Goal: Task Accomplishment & Management: Use online tool/utility

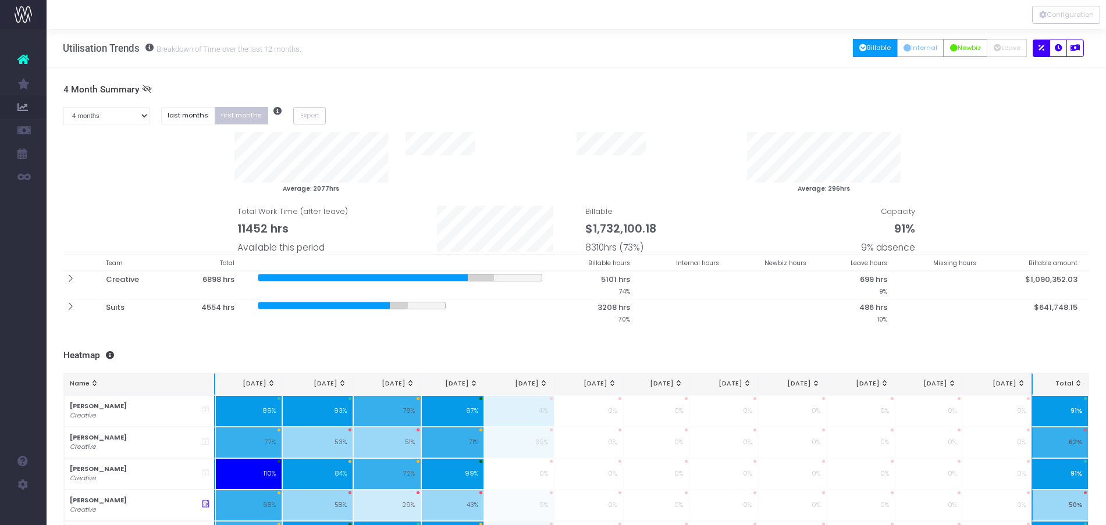
select select "four"
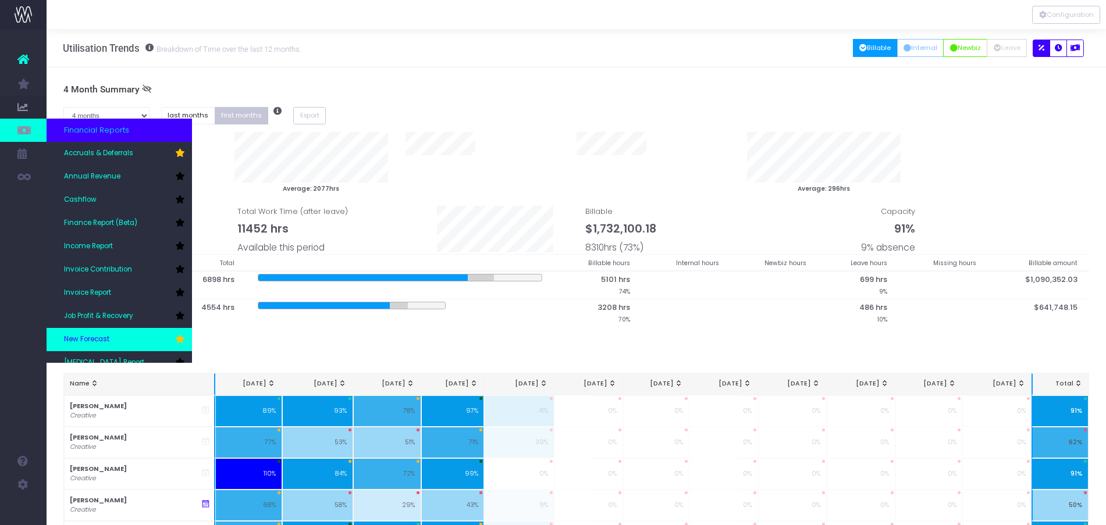
click at [97, 340] on span "New Forecast" at bounding box center [86, 340] width 45 height 10
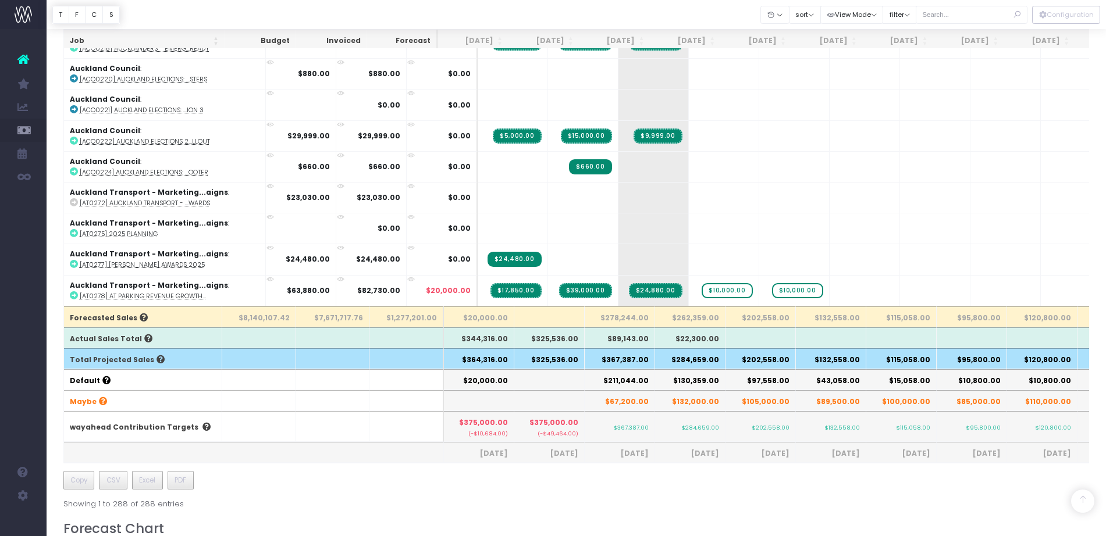
scroll to position [195, 0]
click at [629, 362] on th "$367,387.00" at bounding box center [620, 358] width 70 height 21
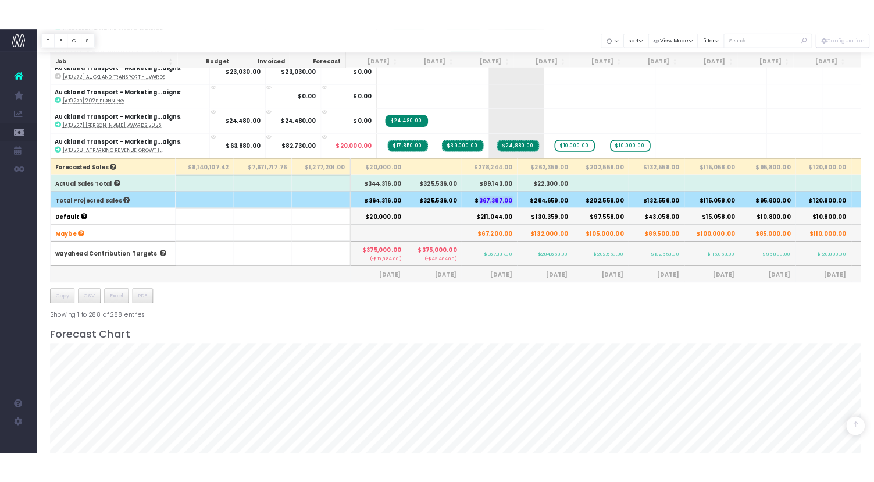
scroll to position [317, 0]
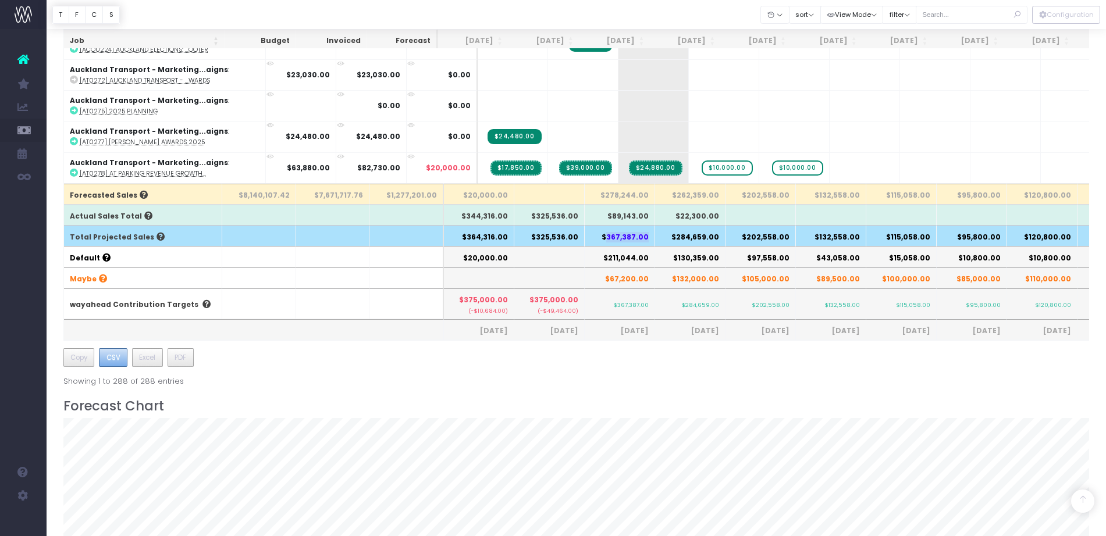
click at [116, 354] on span "CSV" at bounding box center [113, 358] width 14 height 10
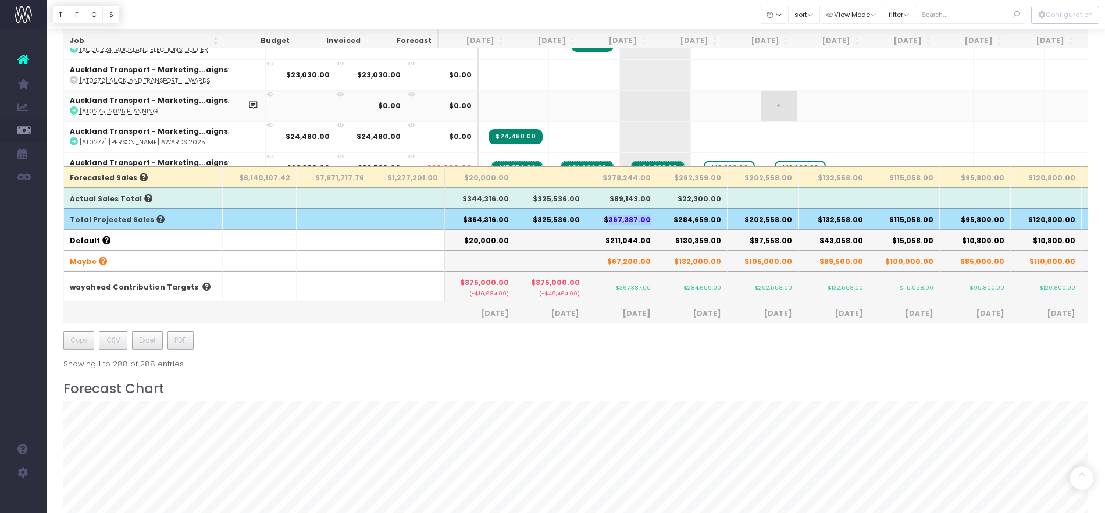
click at [764, 118] on td "+" at bounding box center [797, 105] width 71 height 31
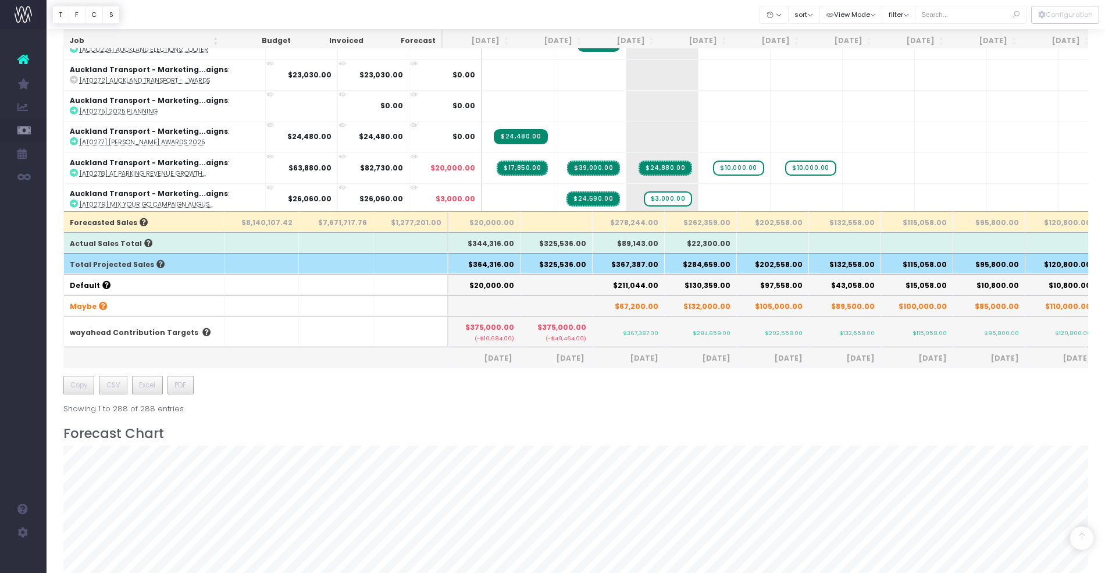
drag, startPoint x: 732, startPoint y: 15, endPoint x: 559, endPoint y: 7, distance: 172.9
click at [559, 7] on div at bounding box center [576, 14] width 1059 height 29
